Goal: Task Accomplishment & Management: Use online tool/utility

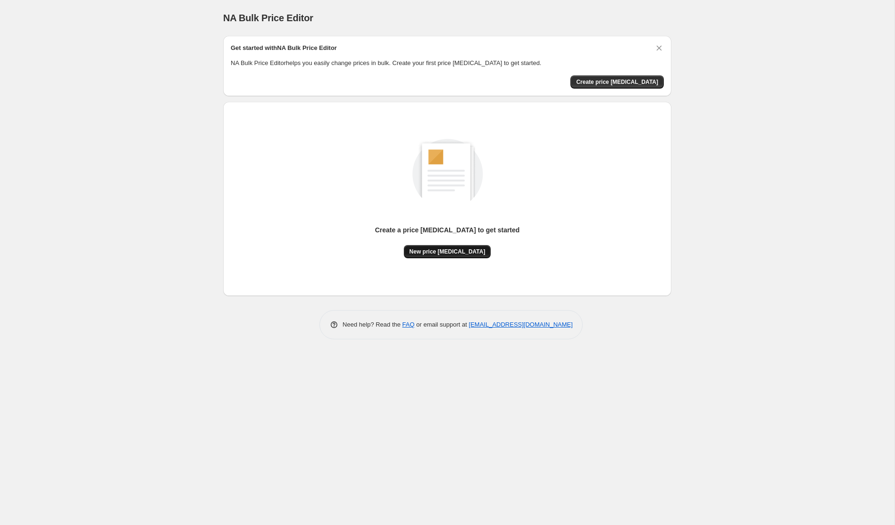
click at [453, 251] on span "New price [MEDICAL_DATA]" at bounding box center [447, 252] width 76 height 8
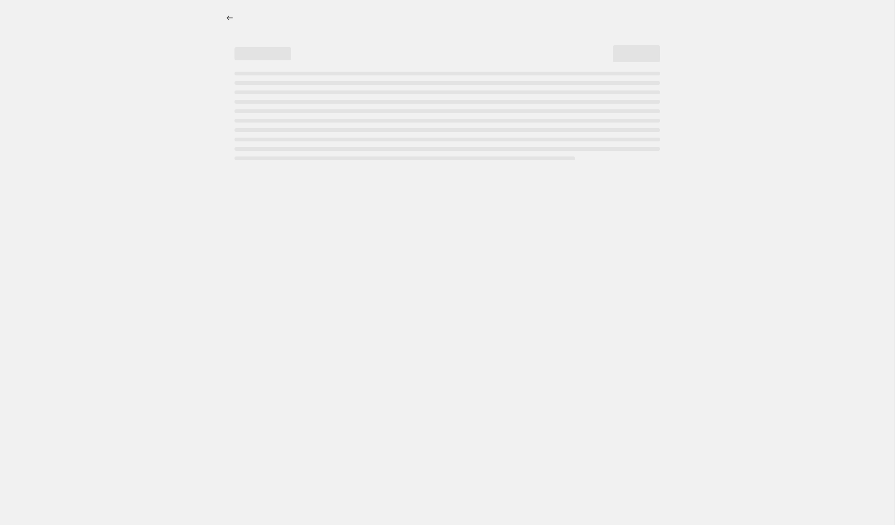
select select "percentage"
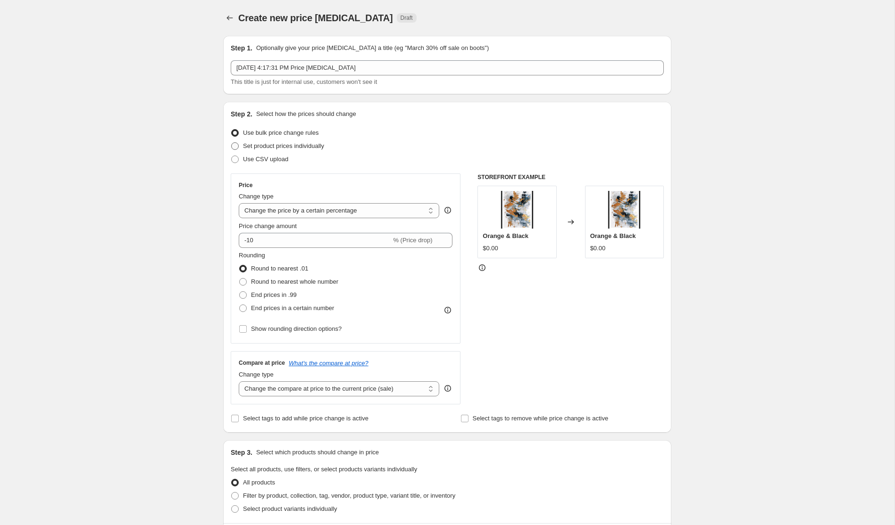
click at [305, 148] on span "Set product prices individually" at bounding box center [283, 145] width 81 height 7
click at [232, 143] on input "Set product prices individually" at bounding box center [231, 142] width 0 height 0
radio input "true"
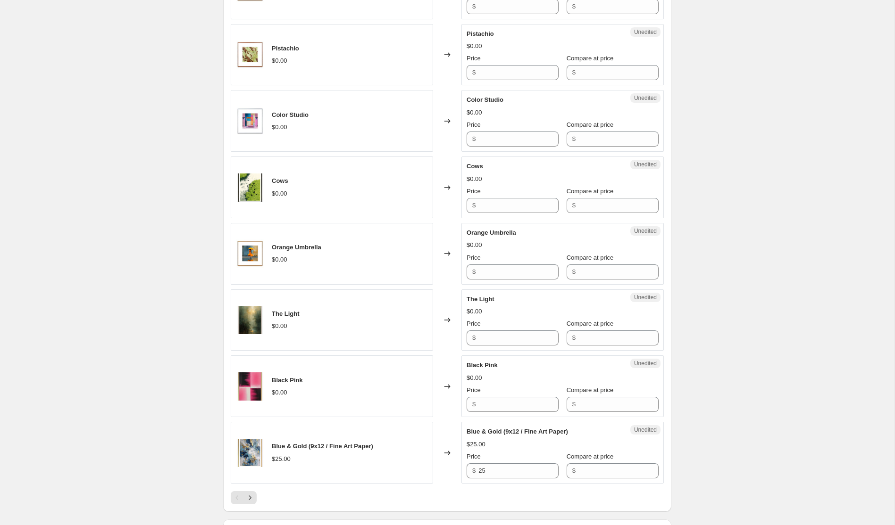
scroll to position [1282, 0]
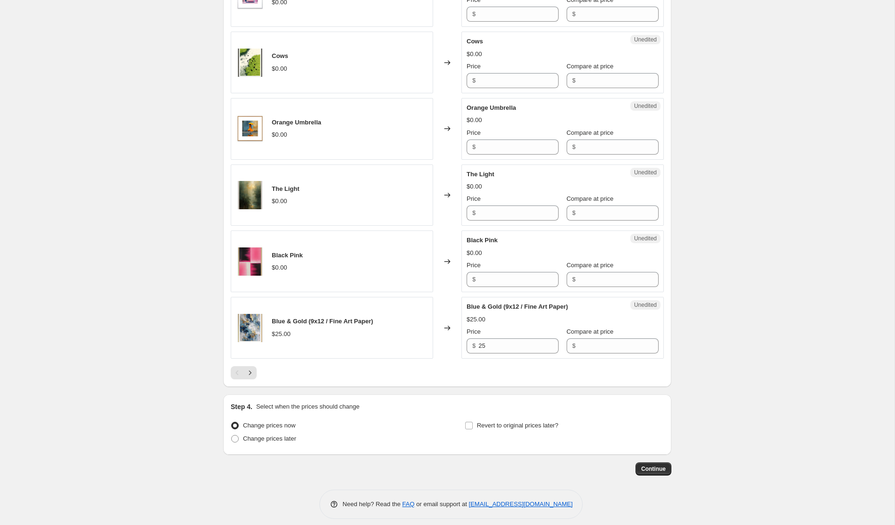
click at [352, 318] on span "Blue & Gold (9x12 / Fine Art Paper)" at bounding box center [322, 321] width 101 height 7
click at [252, 368] on icon "Next" at bounding box center [249, 372] width 9 height 9
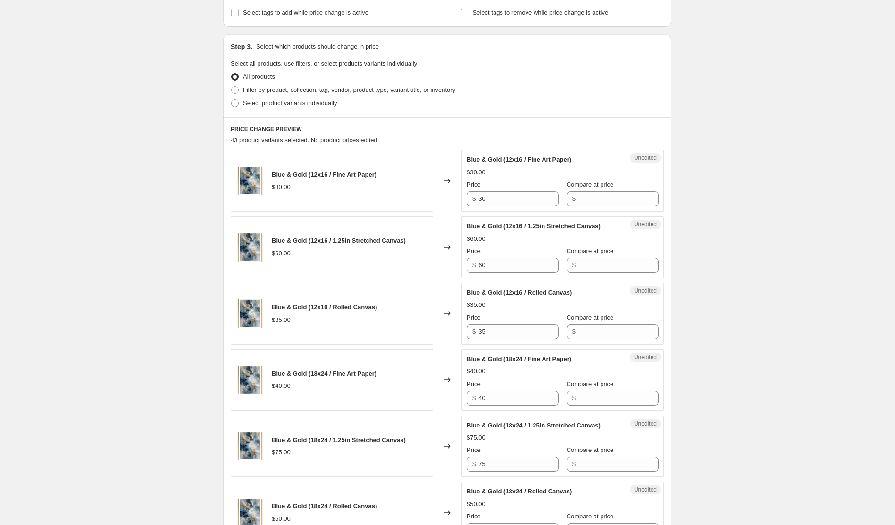
scroll to position [0, 0]
